Goal: Task Accomplishment & Management: Use online tool/utility

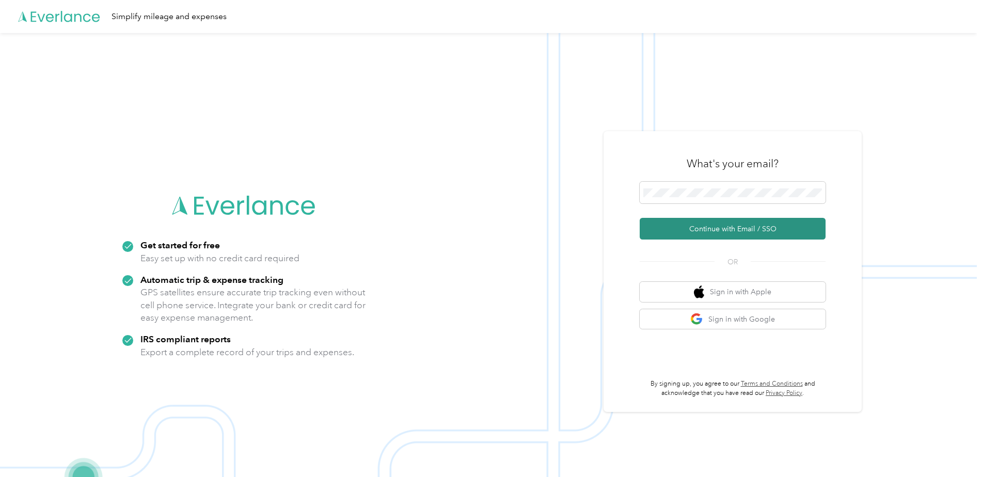
click at [728, 226] on button "Continue with Email / SSO" at bounding box center [733, 229] width 186 height 22
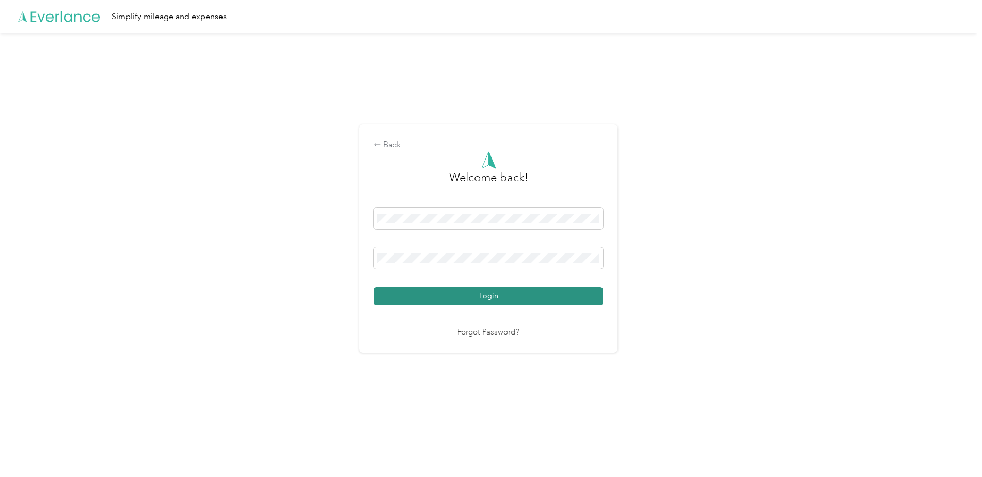
click at [496, 294] on button "Login" at bounding box center [488, 296] width 229 height 18
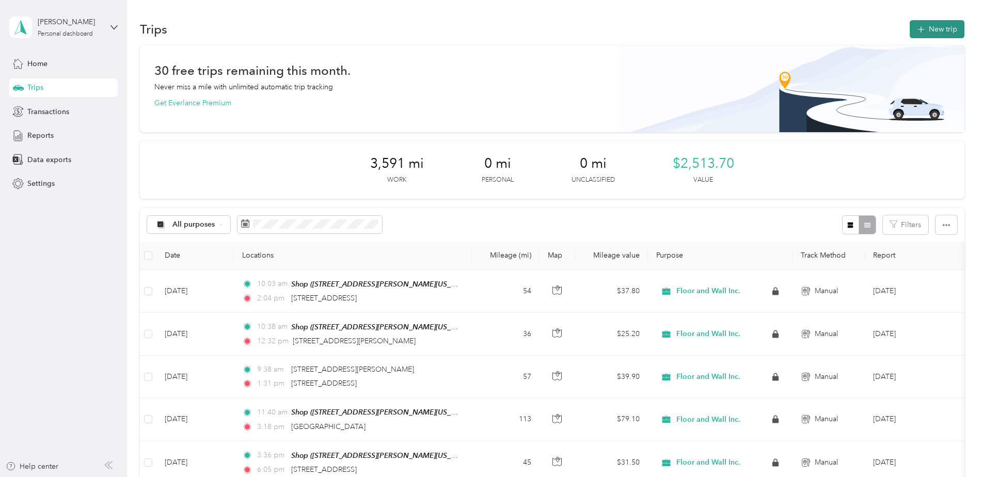
click at [929, 28] on button "New trip" at bounding box center [937, 29] width 55 height 18
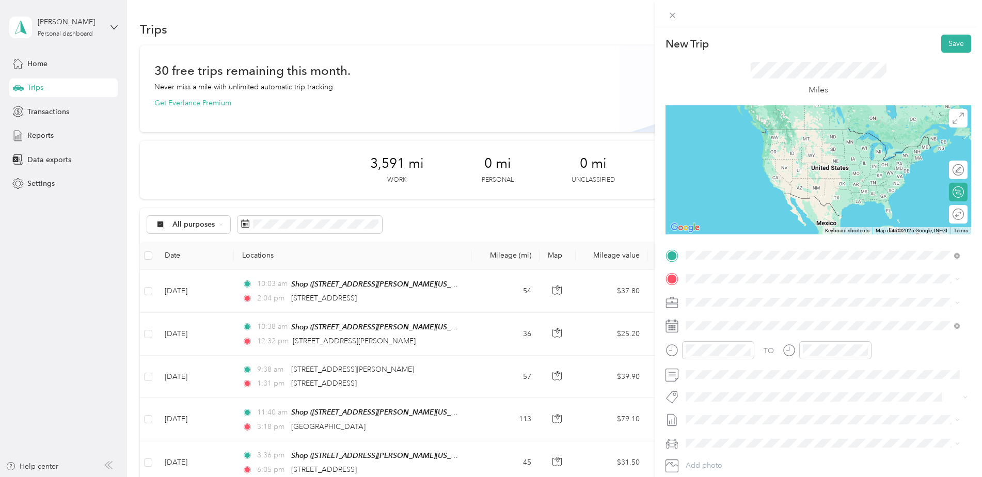
click at [743, 296] on span "[STREET_ADDRESS][PERSON_NAME][US_STATE]" at bounding box center [785, 292] width 161 height 9
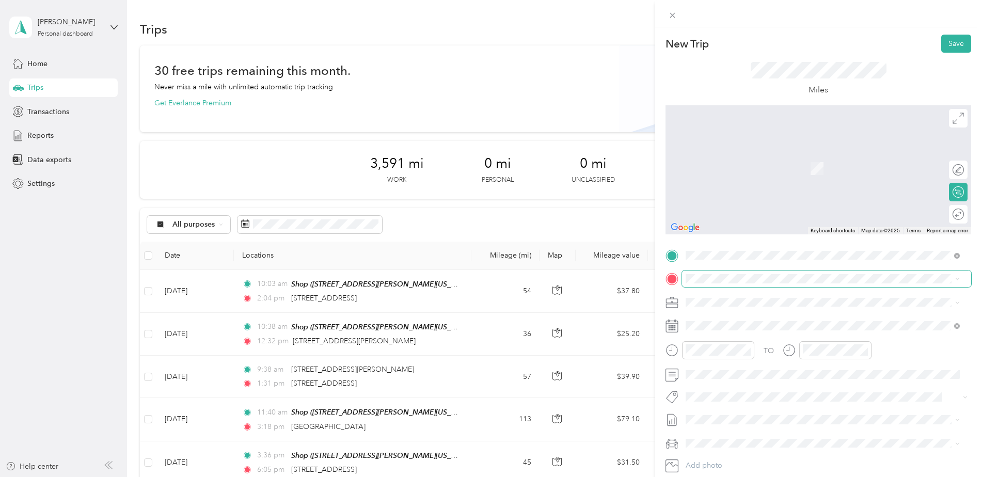
click at [731, 287] on span at bounding box center [826, 279] width 289 height 17
click at [954, 192] on div at bounding box center [958, 191] width 9 height 9
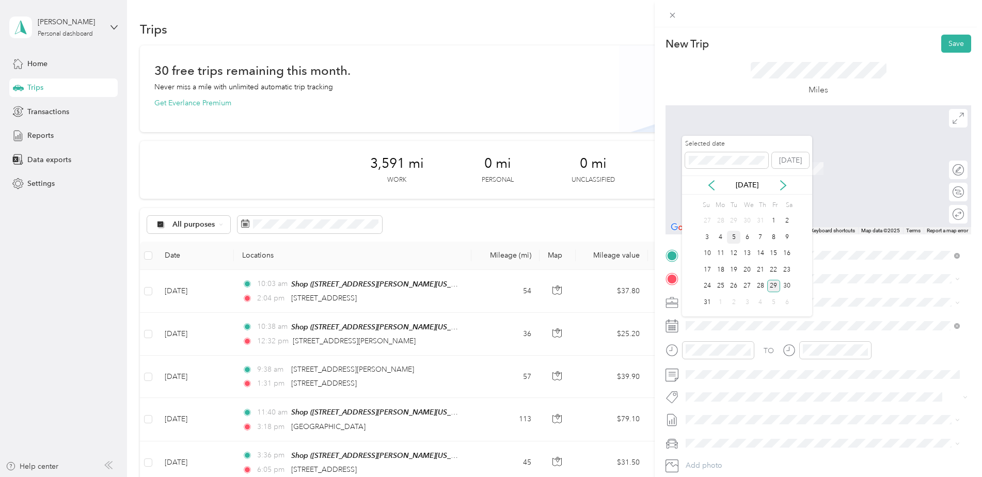
click at [734, 238] on div "5" at bounding box center [733, 237] width 13 height 13
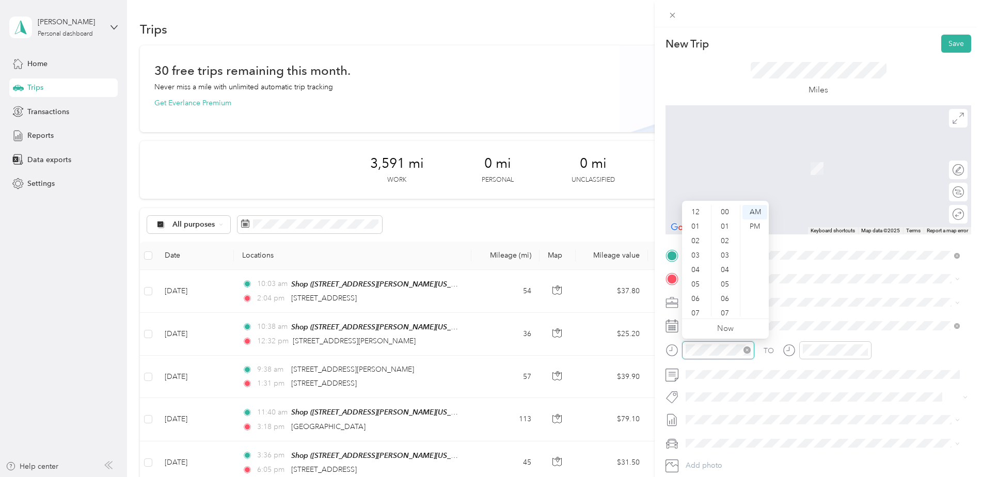
scroll to position [62, 0]
click at [695, 303] on div "11" at bounding box center [696, 309] width 25 height 14
click at [727, 242] on div "30" at bounding box center [726, 238] width 25 height 14
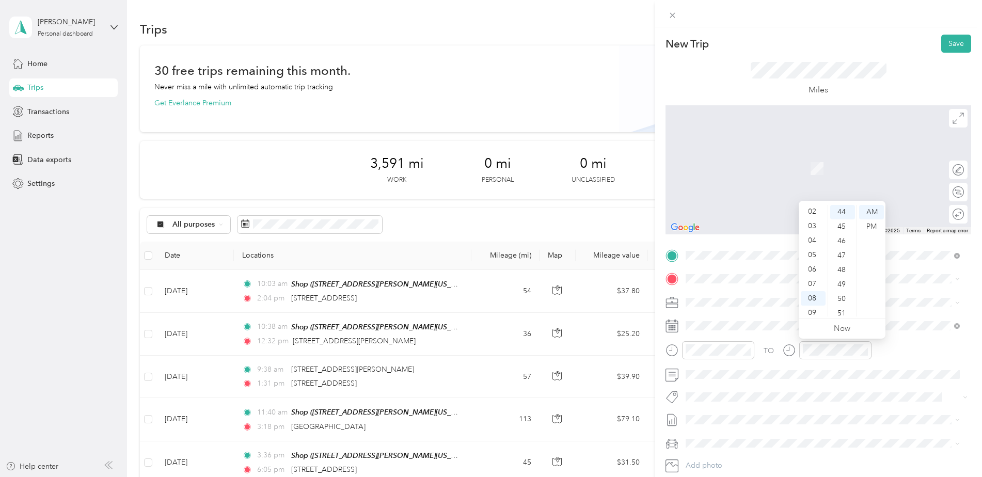
scroll to position [21, 0]
click at [813, 219] on div "02" at bounding box center [813, 220] width 25 height 14
click at [846, 282] on div "52" at bounding box center [842, 286] width 25 height 14
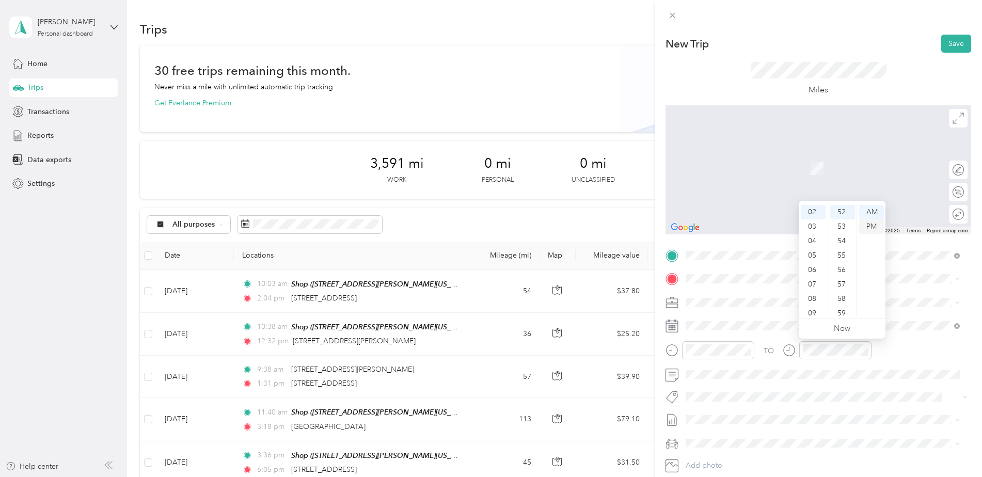
click at [871, 228] on div "PM" at bounding box center [871, 226] width 25 height 14
click at [787, 319] on span "[STREET_ADDRESS][US_STATE]" at bounding box center [756, 314] width 103 height 9
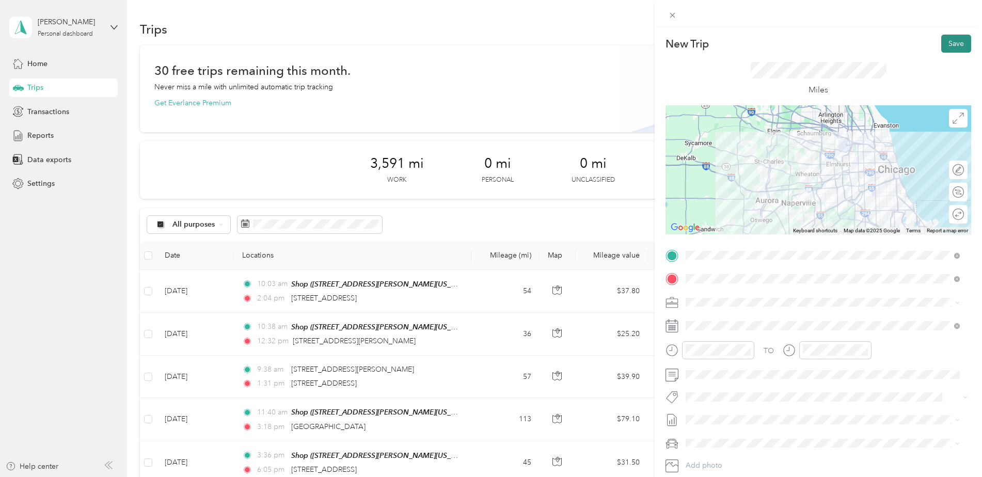
click at [947, 46] on button "Save" at bounding box center [956, 44] width 30 height 18
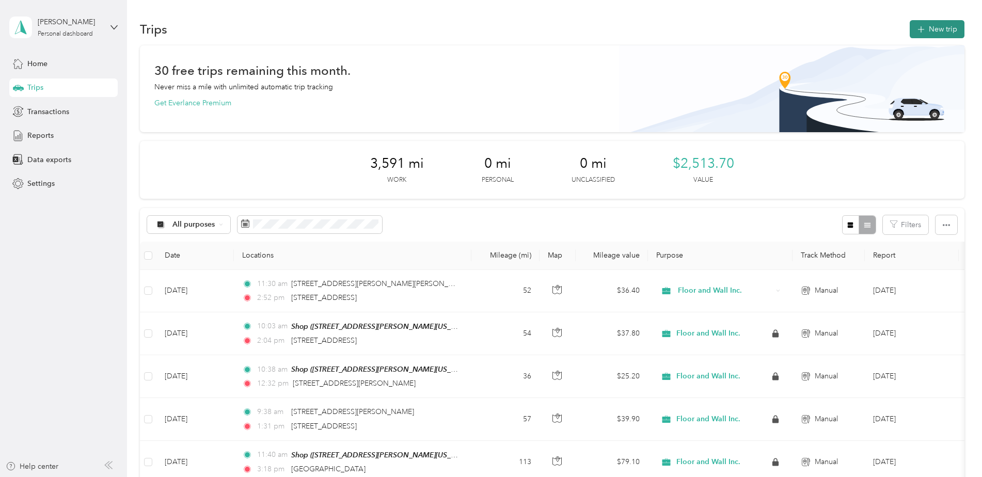
click at [939, 26] on button "New trip" at bounding box center [937, 29] width 55 height 18
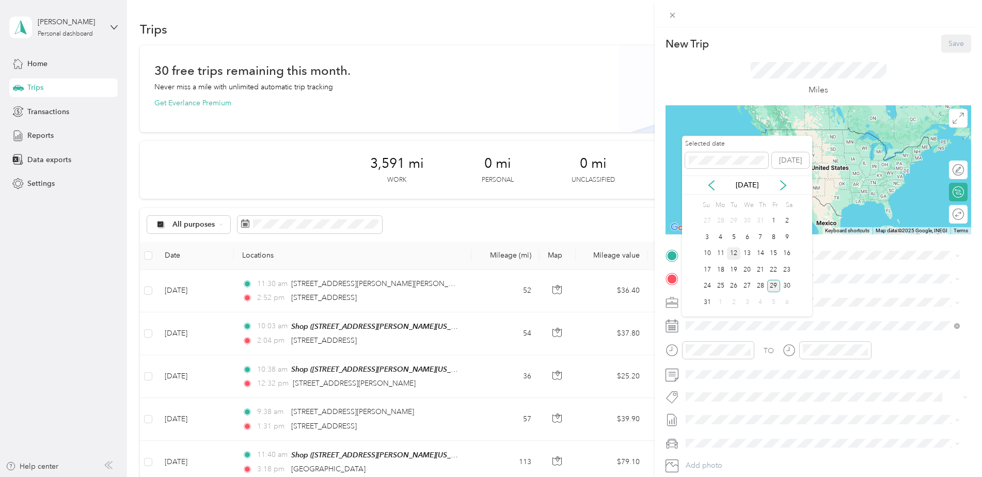
click at [739, 256] on div "12" at bounding box center [733, 253] width 13 height 13
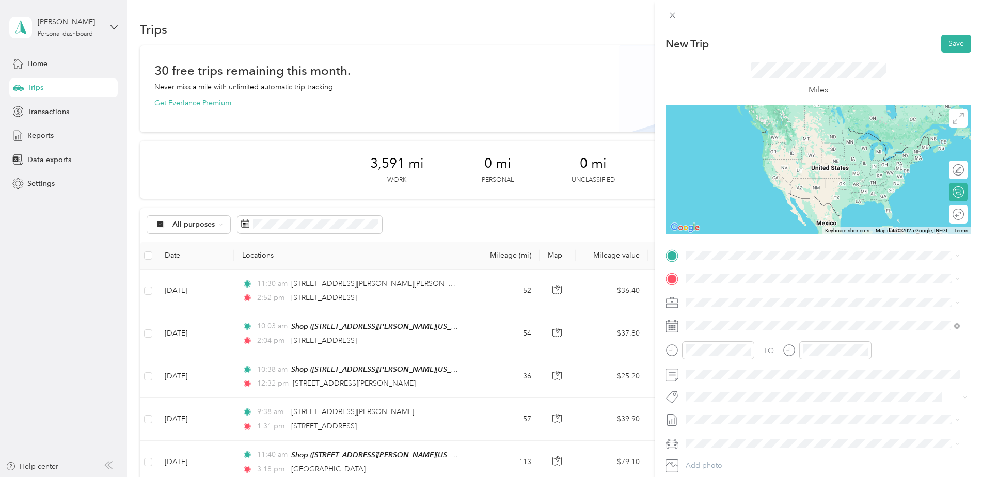
click at [715, 295] on div "Shop [STREET_ADDRESS][PERSON_NAME][US_STATE]" at bounding box center [785, 297] width 161 height 22
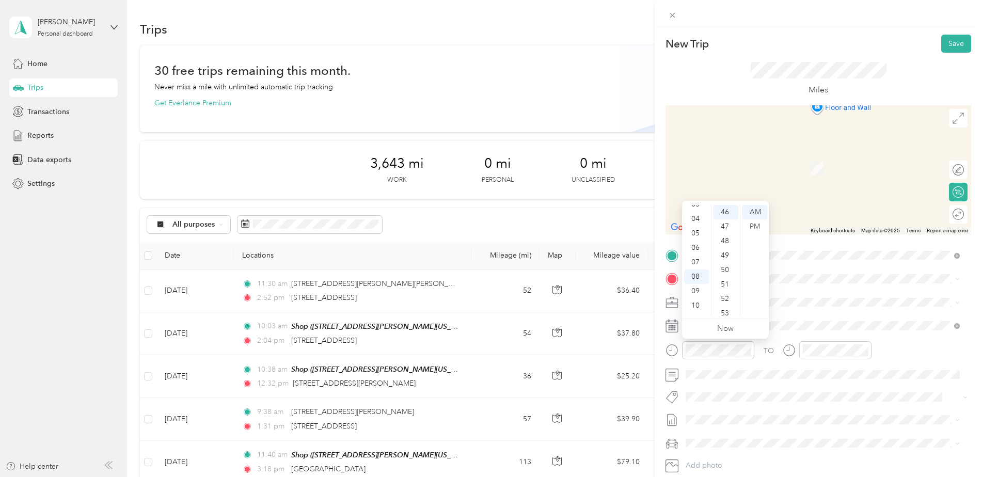
scroll to position [41, 0]
click at [697, 213] on div "03" at bounding box center [696, 214] width 25 height 14
click at [729, 300] on div "15" at bounding box center [726, 305] width 25 height 14
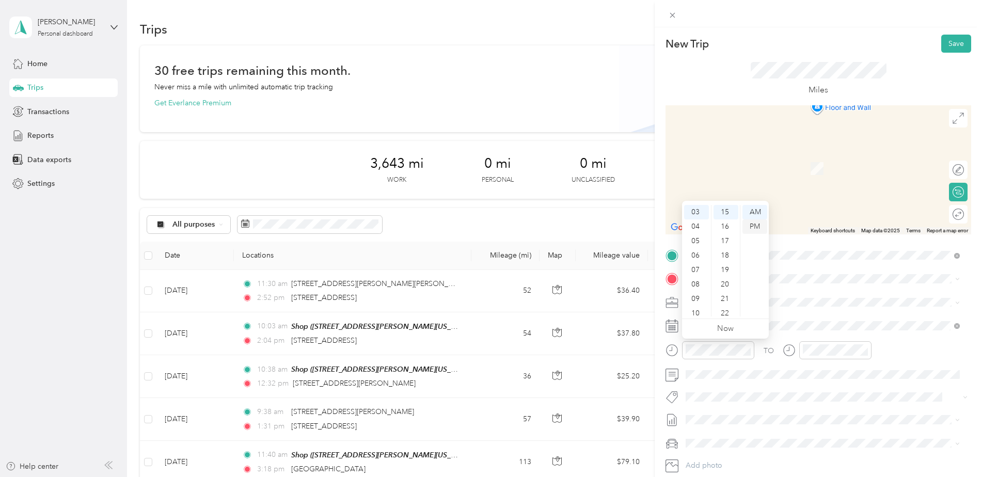
click at [760, 226] on div "PM" at bounding box center [755, 226] width 25 height 14
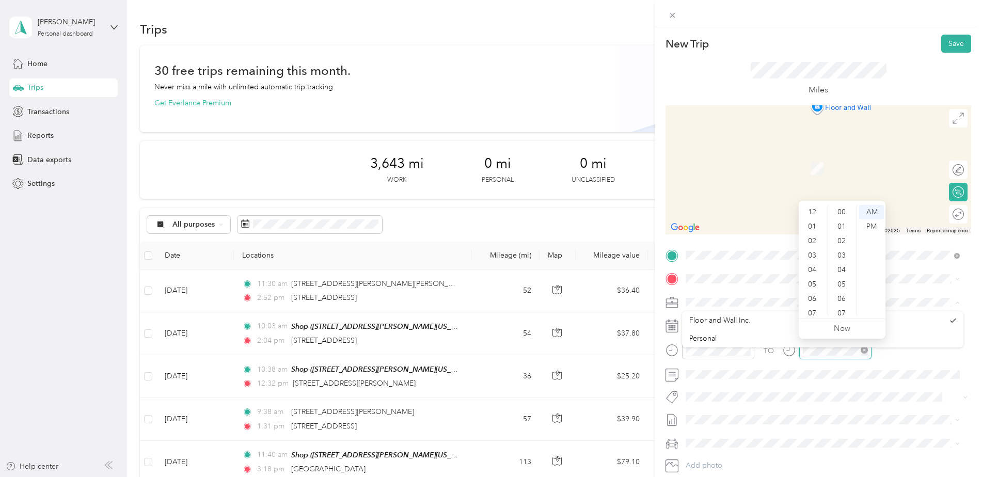
scroll to position [62, 0]
click at [818, 239] on div "06" at bounding box center [813, 237] width 25 height 14
click at [842, 234] on div "19" at bounding box center [842, 237] width 25 height 14
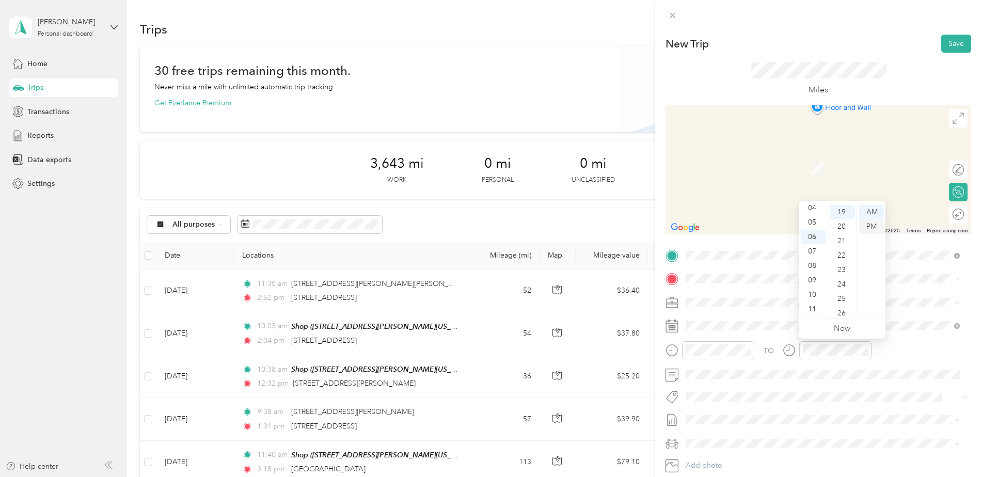
click at [867, 225] on div "PM" at bounding box center [871, 226] width 25 height 14
click at [760, 311] on span "[STREET_ADDRESS][PERSON_NAME][US_STATE]" at bounding box center [785, 314] width 161 height 9
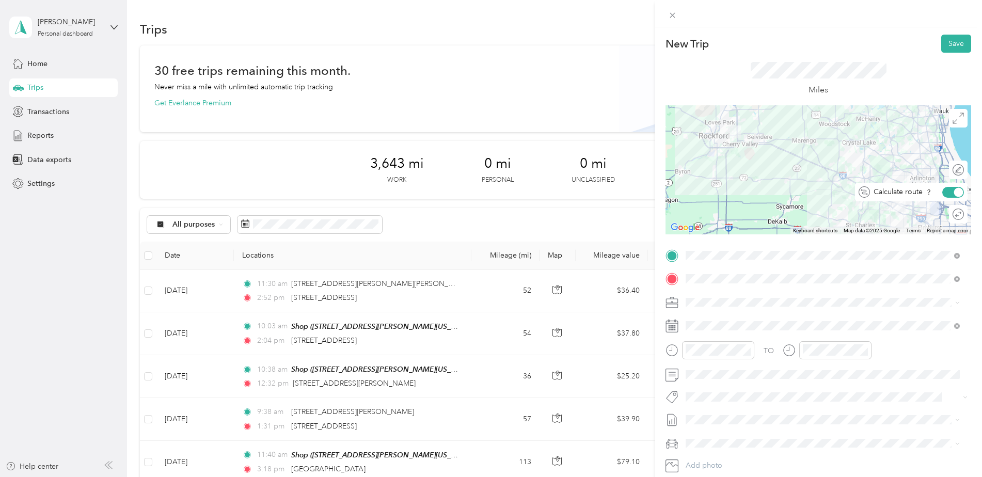
click at [954, 191] on div at bounding box center [958, 191] width 9 height 9
click at [944, 43] on button "Save" at bounding box center [956, 44] width 30 height 18
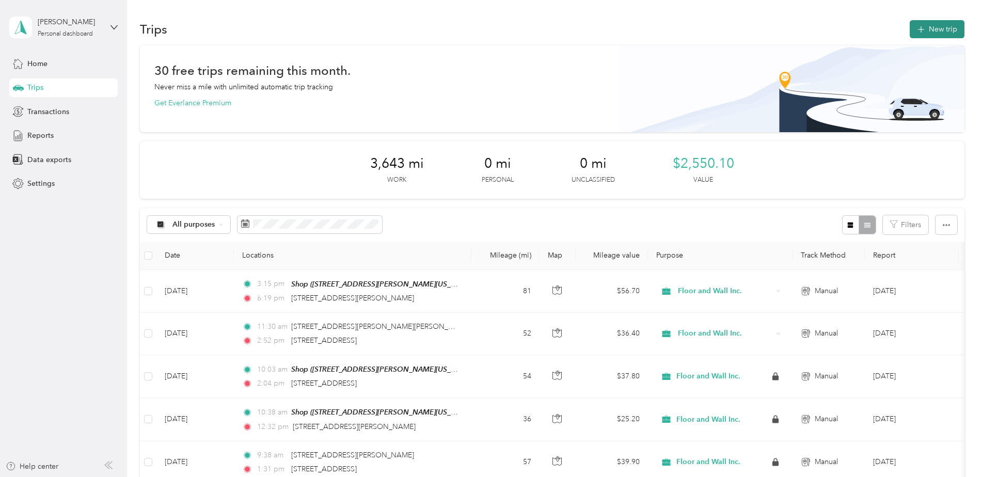
click at [943, 34] on button "New trip" at bounding box center [937, 29] width 55 height 18
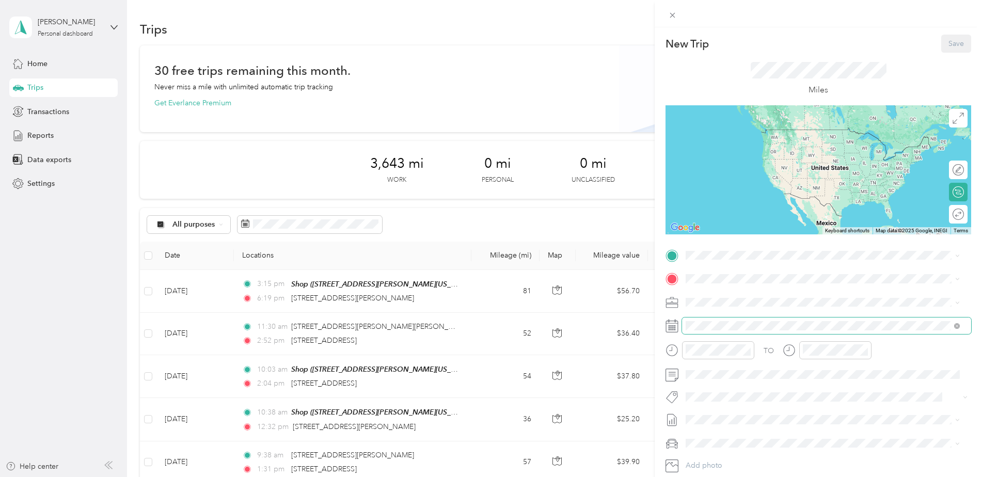
click at [731, 320] on span at bounding box center [826, 326] width 289 height 17
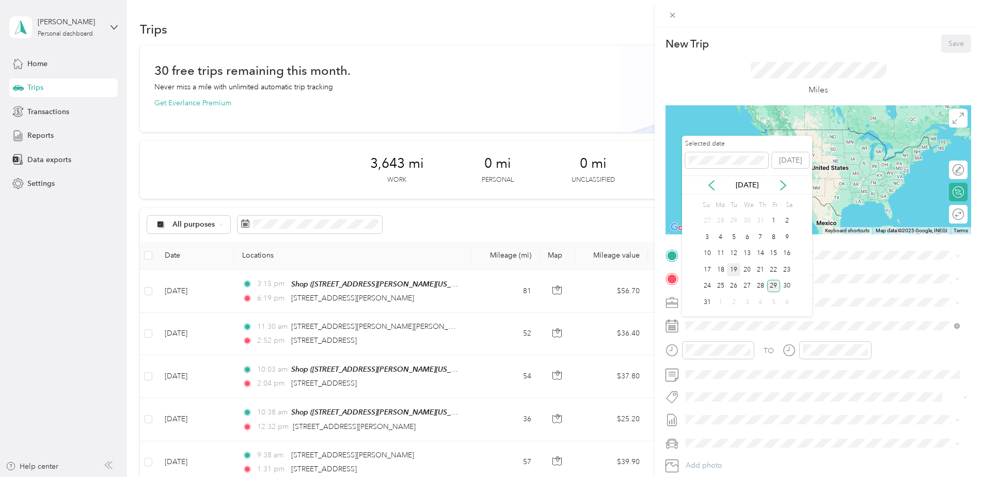
click at [734, 268] on div "19" at bounding box center [733, 269] width 13 height 13
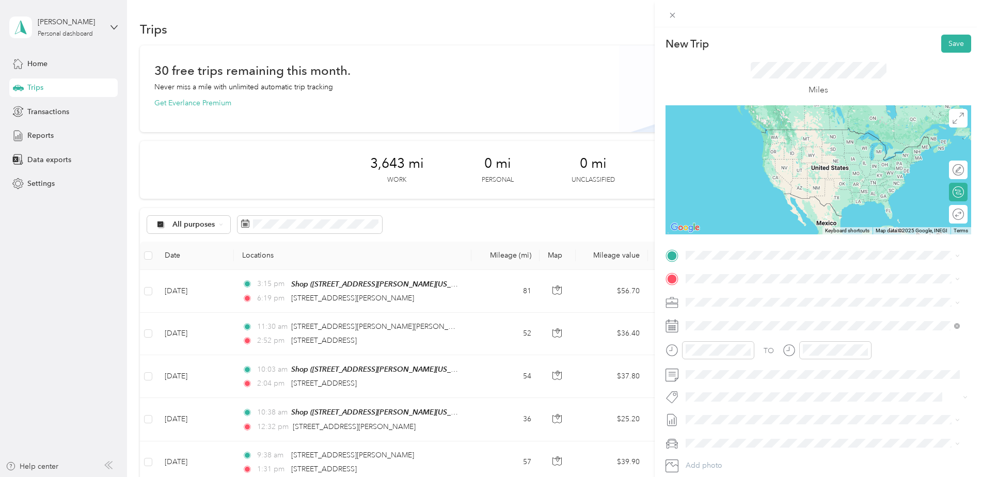
click at [716, 300] on div "Shop [STREET_ADDRESS][PERSON_NAME][US_STATE]" at bounding box center [785, 300] width 161 height 22
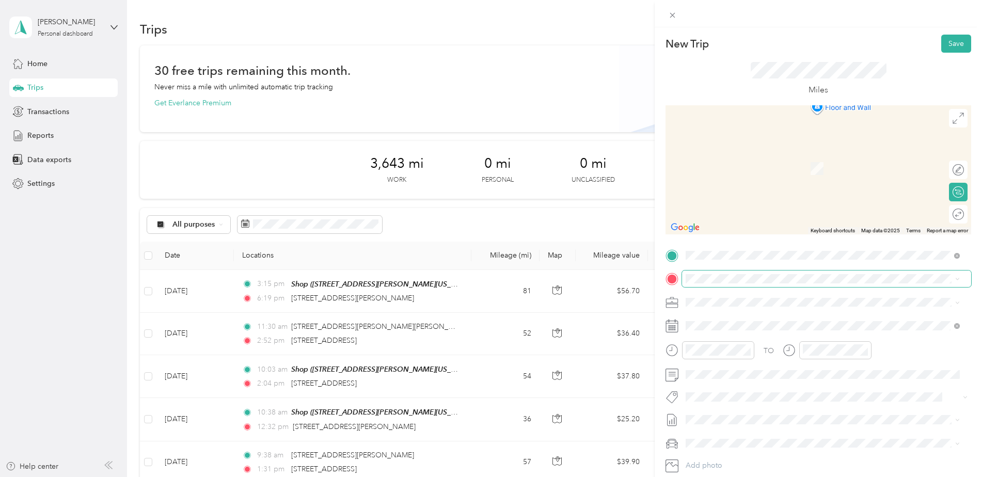
click at [720, 273] on span at bounding box center [826, 279] width 289 height 17
click at [745, 312] on span "[STREET_ADDRESS][US_STATE]" at bounding box center [756, 315] width 103 height 9
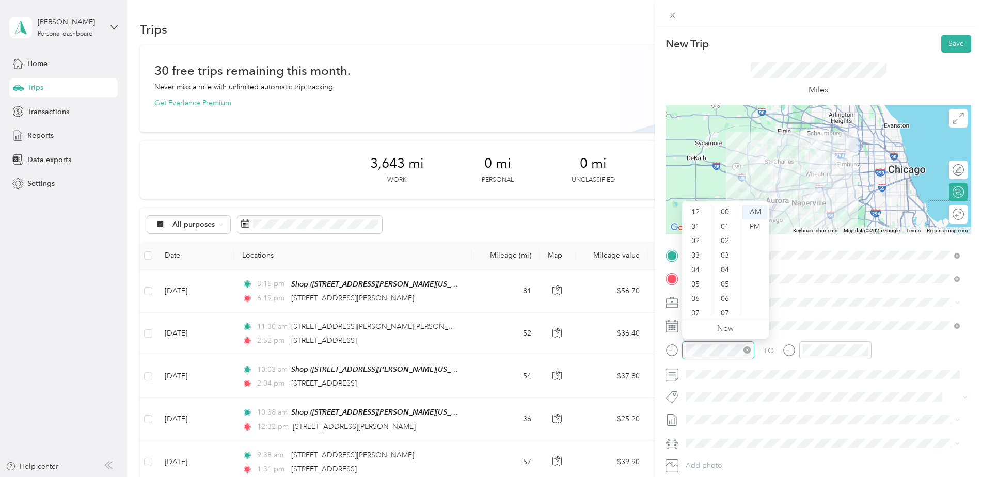
scroll to position [62, 0]
click at [700, 306] on div "11" at bounding box center [696, 309] width 25 height 14
click at [723, 214] on div "25" at bounding box center [726, 216] width 25 height 14
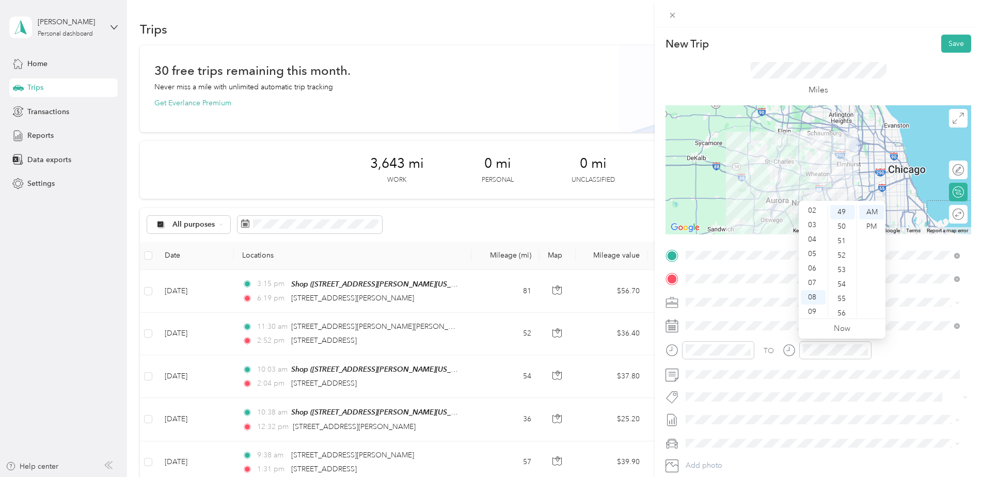
scroll to position [21, 0]
click at [811, 220] on div "02" at bounding box center [813, 220] width 25 height 14
click at [838, 222] on div "44" at bounding box center [842, 222] width 25 height 14
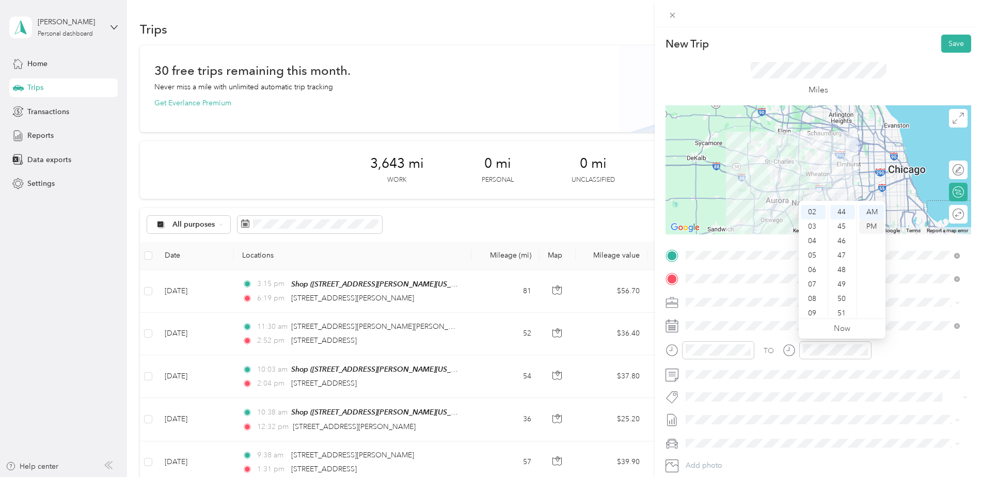
click at [868, 227] on div "PM" at bounding box center [871, 226] width 25 height 14
click at [754, 369] on span at bounding box center [826, 375] width 289 height 17
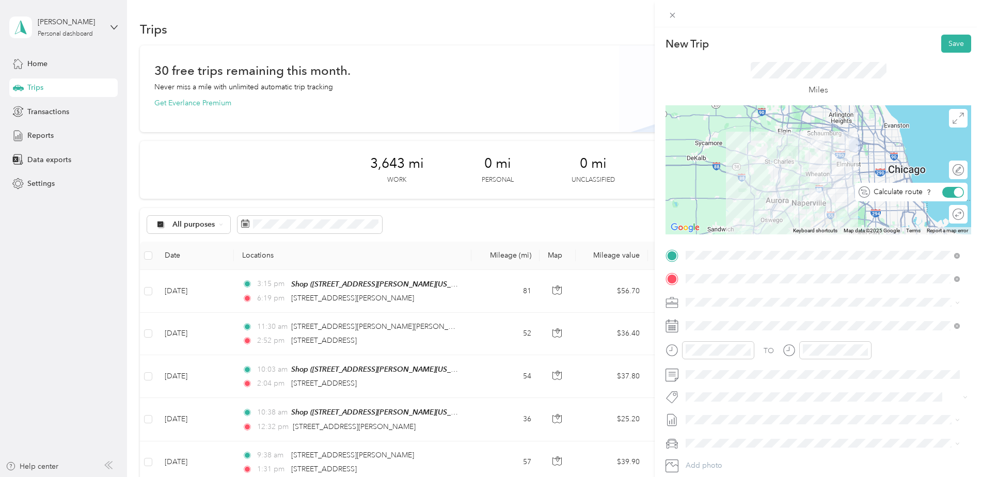
click at [954, 189] on div at bounding box center [958, 191] width 9 height 9
click at [948, 41] on button "Save" at bounding box center [956, 44] width 30 height 18
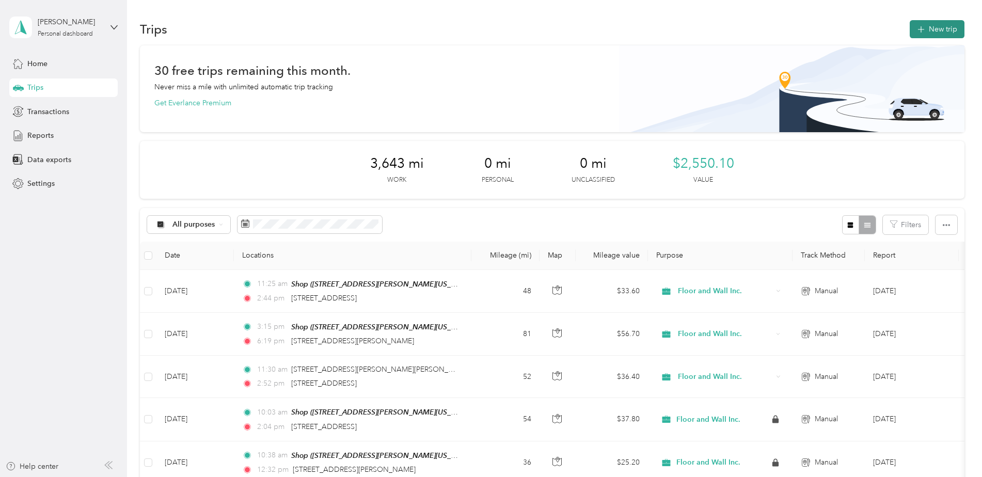
click at [945, 29] on button "New trip" at bounding box center [937, 29] width 55 height 18
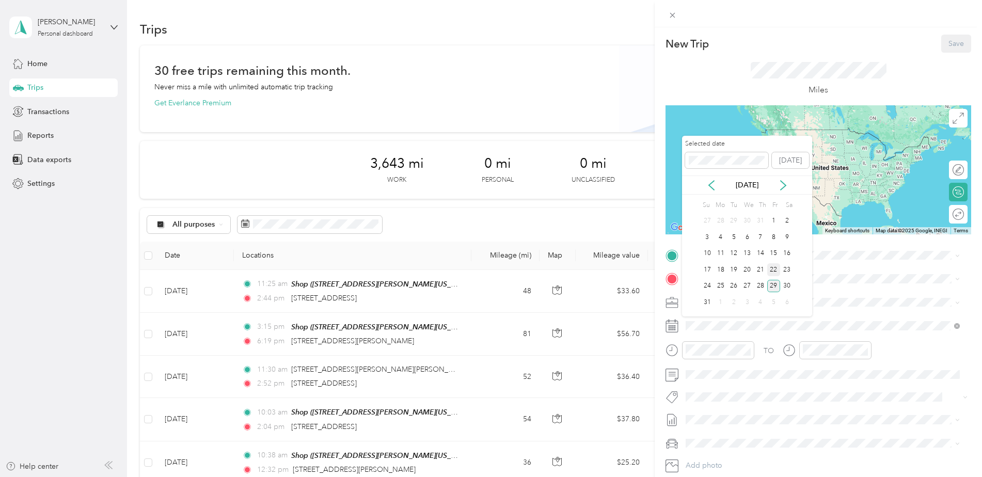
click at [772, 266] on div "22" at bounding box center [773, 269] width 13 height 13
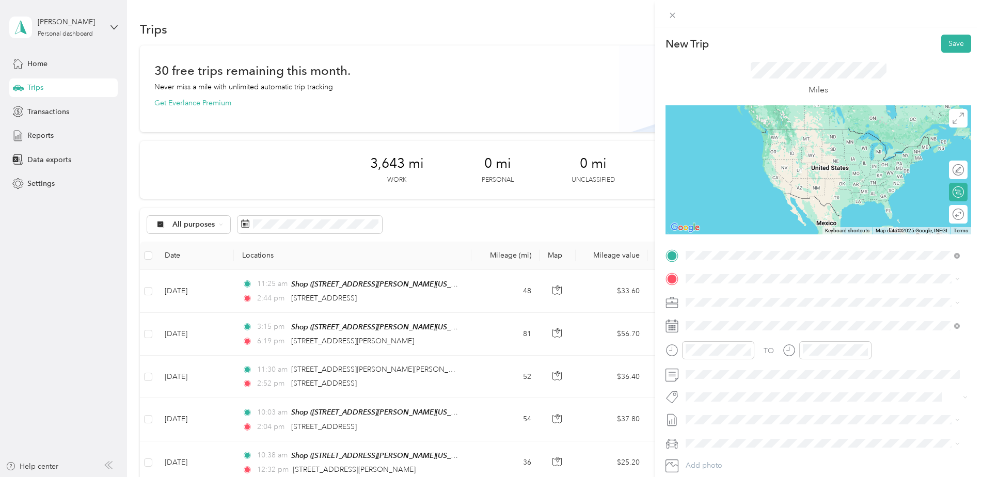
click at [745, 300] on div "Shop [STREET_ADDRESS][PERSON_NAME][US_STATE]" at bounding box center [785, 303] width 161 height 22
